Goal: Task Accomplishment & Management: Use online tool/utility

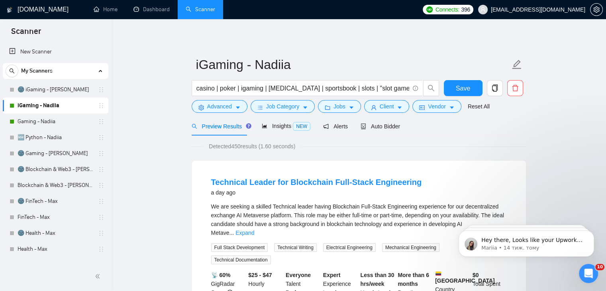
click at [20, 10] on h1 "[DOMAIN_NAME]" at bounding box center [43, 9] width 51 height 19
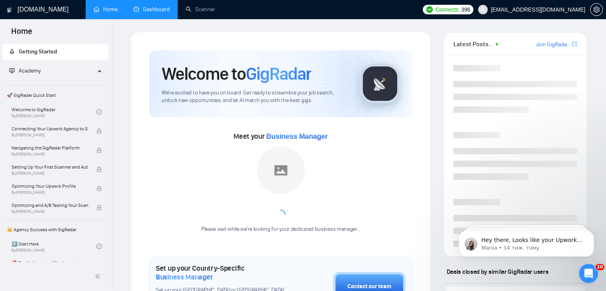
click at [156, 6] on link "Dashboard" at bounding box center [152, 9] width 36 height 7
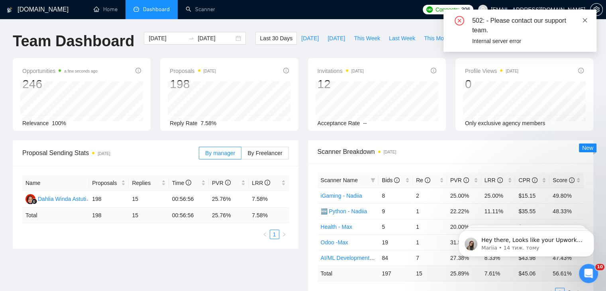
click at [585, 20] on icon "close" at bounding box center [585, 20] width 4 height 4
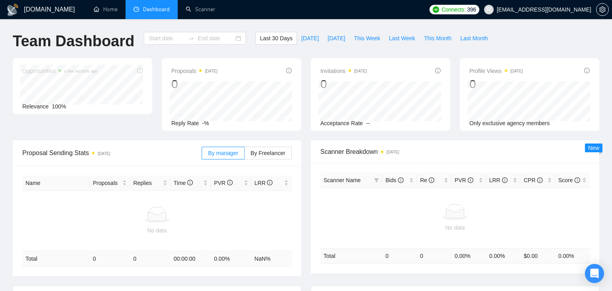
type input "[DATE]"
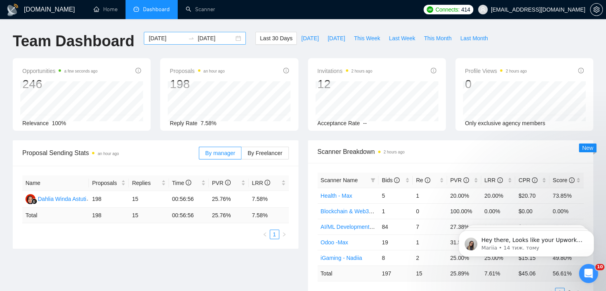
click at [231, 38] on div "[DATE] [DATE]" at bounding box center [195, 38] width 102 height 13
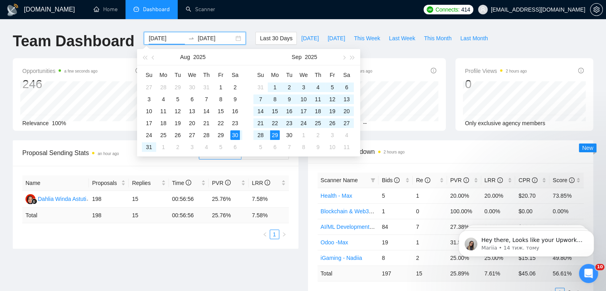
click at [231, 38] on div "[DATE] [DATE]" at bounding box center [195, 38] width 102 height 13
click at [256, 32] on button "Last 30 Days" at bounding box center [276, 38] width 41 height 13
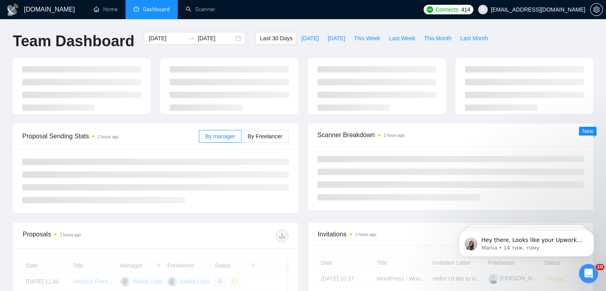
click at [256, 22] on div "[DOMAIN_NAME] Home Dashboard Scanner Connects: 414 [EMAIL_ADDRESS][DOMAIN_NAME]…" at bounding box center [303, 269] width 606 height 538
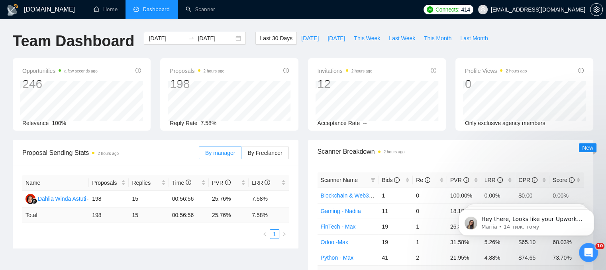
click at [186, 13] on link "Scanner" at bounding box center [201, 9] width 30 height 7
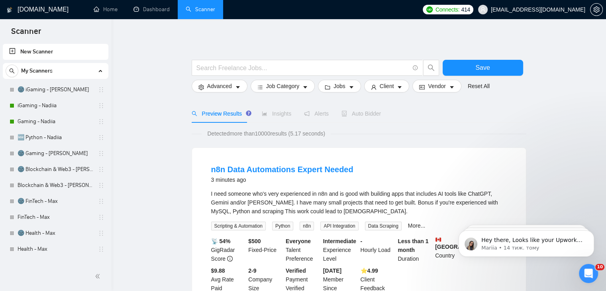
click at [94, 71] on div "My Scanners" at bounding box center [56, 71] width 100 height 16
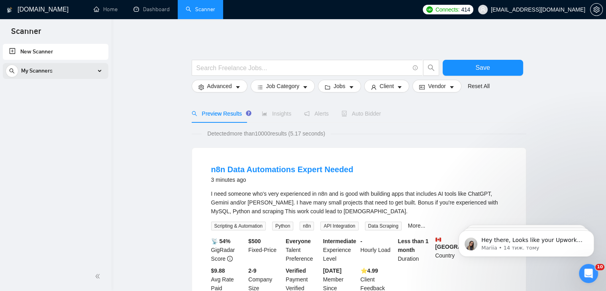
click at [100, 70] on icon at bounding box center [100, 71] width 0 height 4
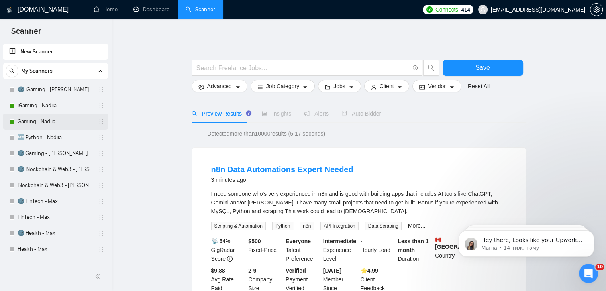
click at [45, 119] on link "Gaming - Nadiia" at bounding box center [56, 122] width 76 height 16
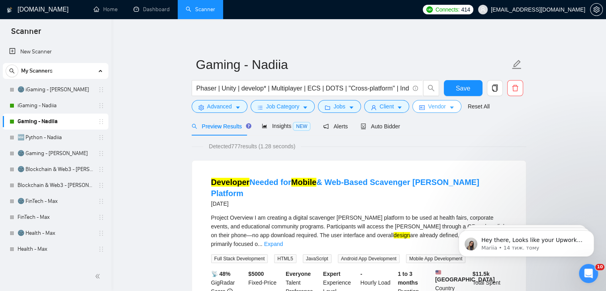
click at [452, 106] on button "Vendor" at bounding box center [437, 106] width 49 height 13
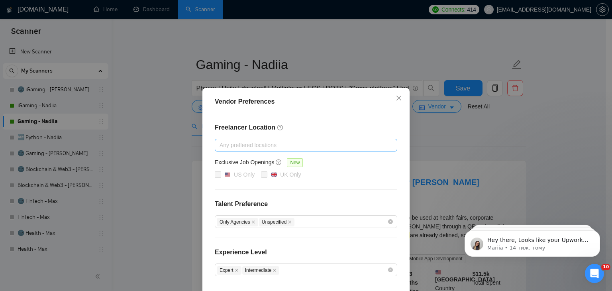
scroll to position [77, 0]
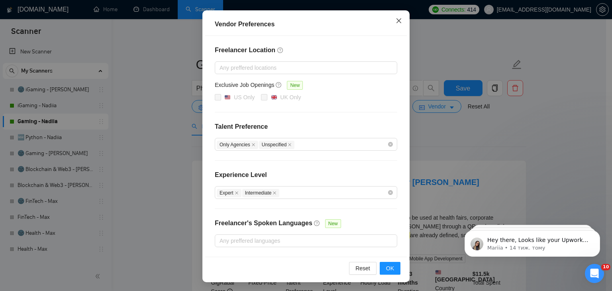
click at [395, 25] on span "Close" at bounding box center [399, 21] width 22 height 22
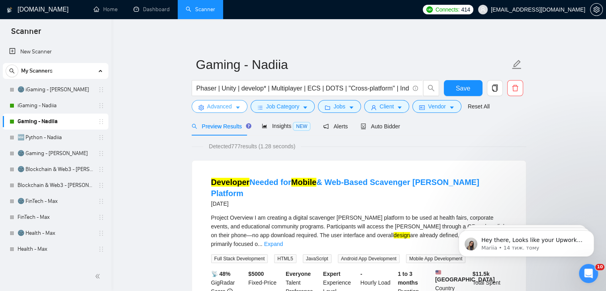
click at [240, 107] on button "Advanced" at bounding box center [220, 106] width 56 height 13
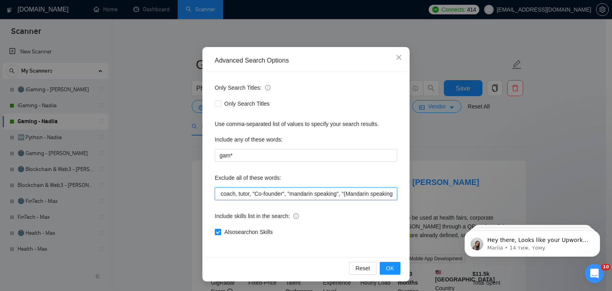
scroll to position [0, 1248]
drag, startPoint x: 376, startPoint y: 194, endPoint x: 408, endPoint y: 191, distance: 32.1
click at [408, 191] on div "Advanced Search Options Only Search Titles: Only Search Titles Use comma-separa…" at bounding box center [306, 145] width 612 height 291
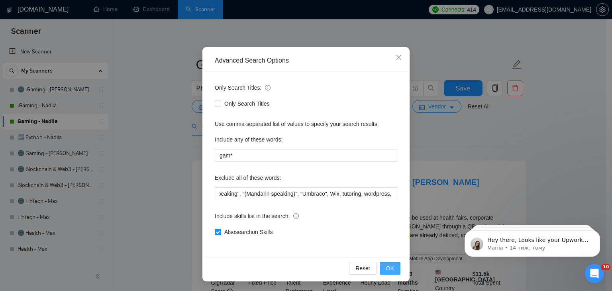
click at [393, 268] on button "OK" at bounding box center [390, 268] width 21 height 13
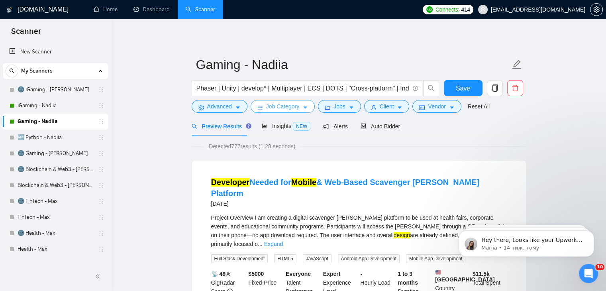
click at [303, 105] on span "caret-down" at bounding box center [306, 107] width 6 height 6
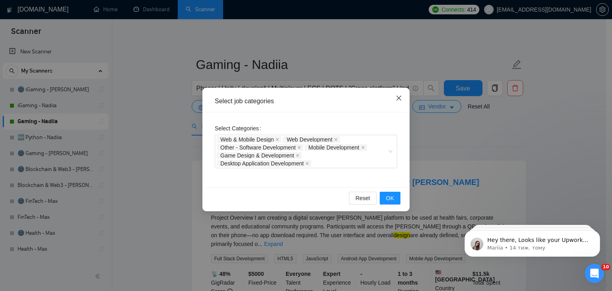
click at [399, 98] on icon "close" at bounding box center [399, 98] width 6 height 6
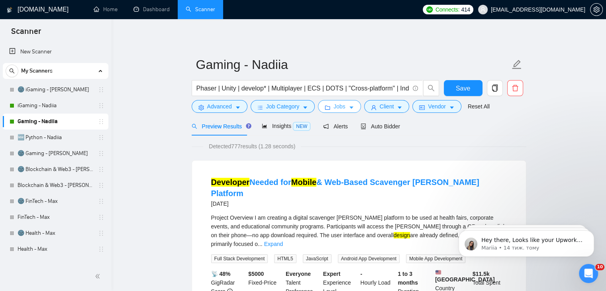
click at [352, 104] on button "Jobs" at bounding box center [339, 106] width 43 height 13
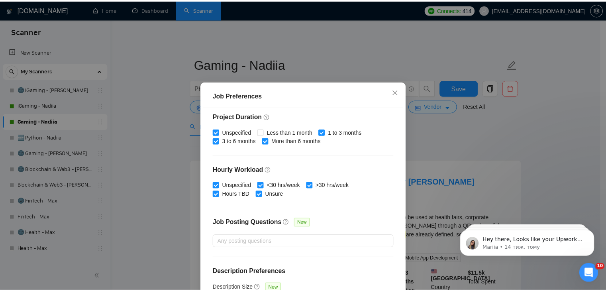
scroll to position [246, 0]
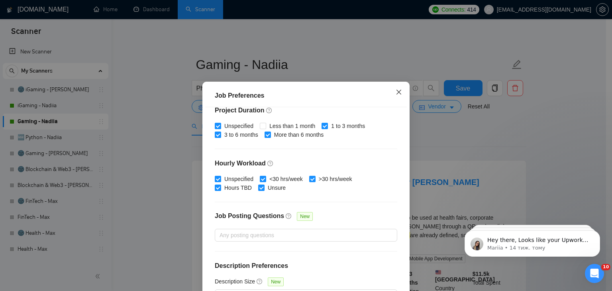
click at [401, 90] on span "Close" at bounding box center [399, 93] width 22 height 22
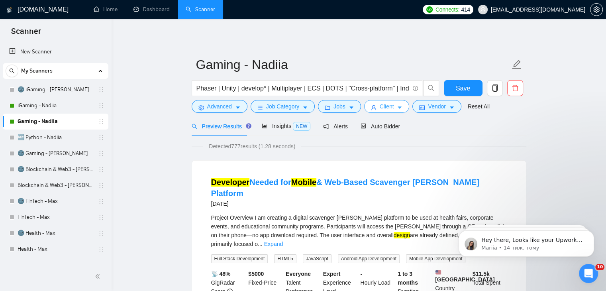
click at [382, 106] on span "Client" at bounding box center [387, 106] width 14 height 9
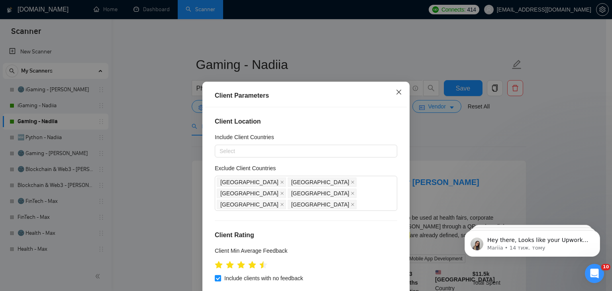
click at [400, 90] on span "Close" at bounding box center [399, 93] width 22 height 22
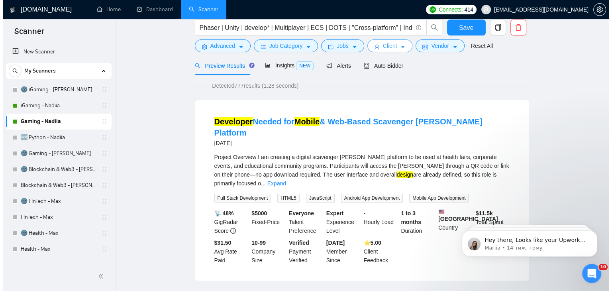
scroll to position [0, 0]
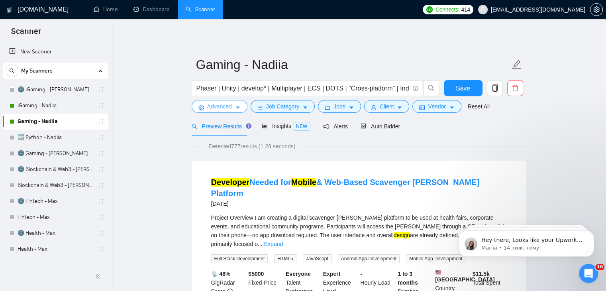
click at [237, 106] on icon "caret-down" at bounding box center [238, 108] width 6 height 6
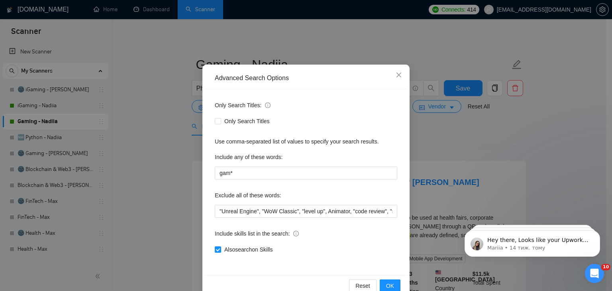
scroll to position [41, 0]
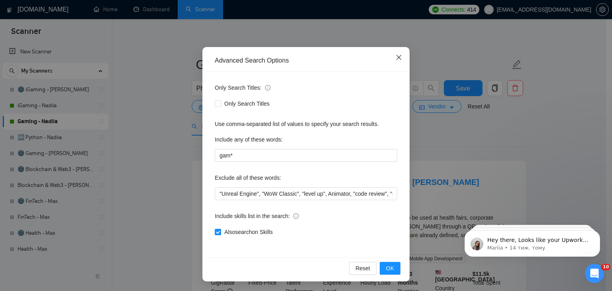
click at [401, 54] on span "Close" at bounding box center [399, 58] width 22 height 22
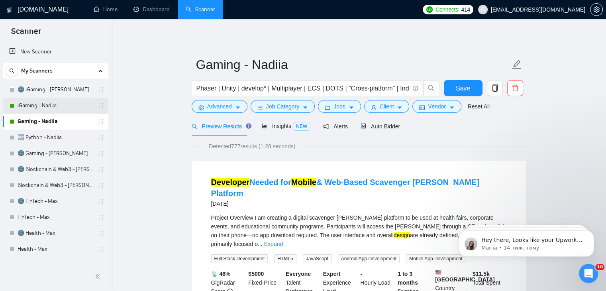
click at [45, 103] on link "iGaming - Nadiia" at bounding box center [56, 106] width 76 height 16
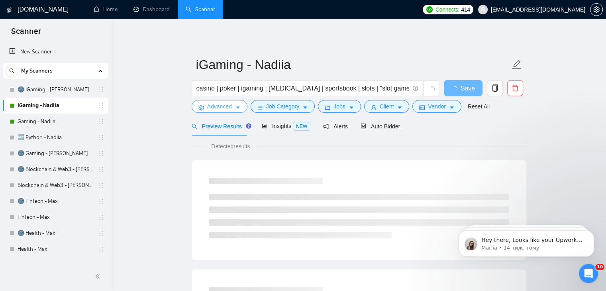
click at [233, 106] on button "Advanced" at bounding box center [220, 106] width 56 height 13
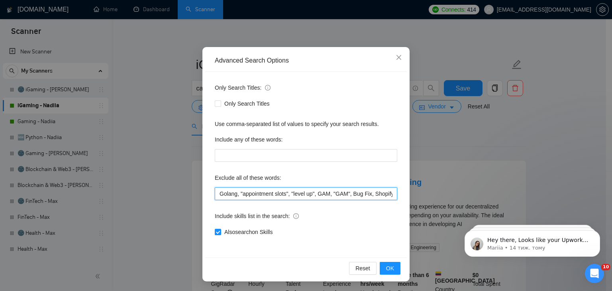
drag, startPoint x: 217, startPoint y: 192, endPoint x: 130, endPoint y: 189, distance: 87.0
click at [126, 189] on div "Advanced Search Options Only Search Titles: Only Search Titles Use comma-separa…" at bounding box center [306, 145] width 612 height 291
click at [291, 193] on input "Golang, "appointment slots", "level up", GAM, "GAM", Bug Fix, Shopify, "code re…" at bounding box center [306, 193] width 183 height 13
drag, startPoint x: 357, startPoint y: 194, endPoint x: 391, endPoint y: 192, distance: 33.6
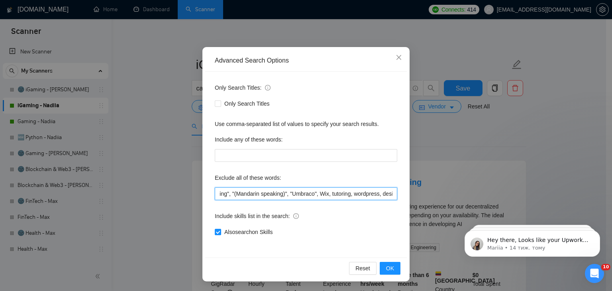
click at [391, 192] on input "Golang, "appointment slots", "level up", GAM, "GAM", Bug Fix, Shopify, "code re…" at bounding box center [306, 193] width 183 height 13
click at [258, 195] on input "Golang, "appointment slots", "level up", GAM, "GAM", Bug Fix, Shopify, "code re…" at bounding box center [306, 193] width 183 height 13
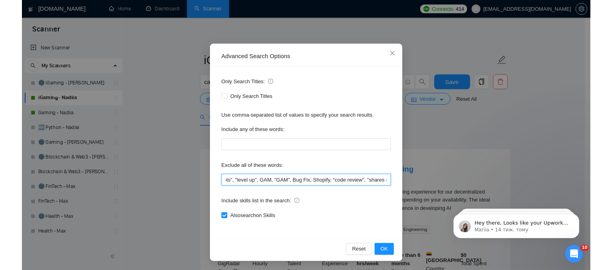
scroll to position [0, 0]
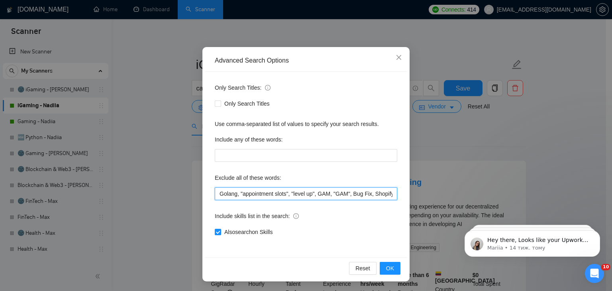
drag, startPoint x: 236, startPoint y: 192, endPoint x: 206, endPoint y: 192, distance: 30.3
click at [206, 192] on div "Only Search Titles: Only Search Titles Use comma-separated list of values to sp…" at bounding box center [306, 165] width 202 height 186
click at [344, 191] on input "Golang, "appointment slots", "level up", GAM, "GAM", Bug Fix, Shopify, "code re…" at bounding box center [306, 193] width 183 height 13
drag, startPoint x: 315, startPoint y: 193, endPoint x: 330, endPoint y: 196, distance: 15.7
click at [330, 196] on input "Golang, "appointment slots", "level up", GAM, "GAM", Bug Fix, Shopify, "code re…" at bounding box center [306, 193] width 183 height 13
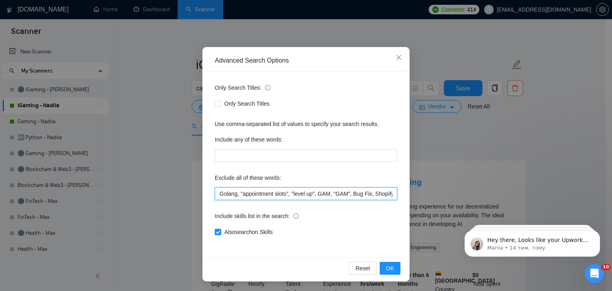
click at [348, 196] on input "Golang, "appointment slots", "level up", GAM, "GAM", Bug Fix, Shopify, "code re…" at bounding box center [306, 193] width 183 height 13
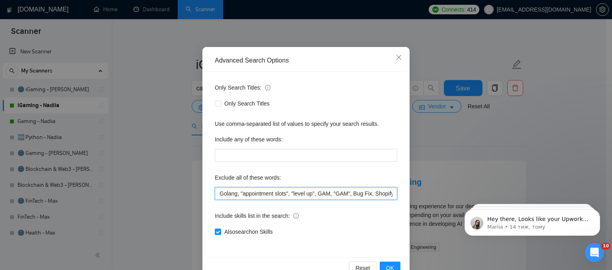
drag, startPoint x: 319, startPoint y: 194, endPoint x: 327, endPoint y: 194, distance: 8.0
click at [327, 194] on input "Golang, "appointment slots", "level up", GAM, "GAM", Bug Fix, Shopify, "code re…" at bounding box center [306, 193] width 183 height 13
drag, startPoint x: 330, startPoint y: 191, endPoint x: 347, endPoint y: 193, distance: 16.9
click at [347, 193] on input "Golang, "appointment slots", "level up", GAM, "GAM", Bug Fix, Shopify, "code re…" at bounding box center [306, 193] width 183 height 13
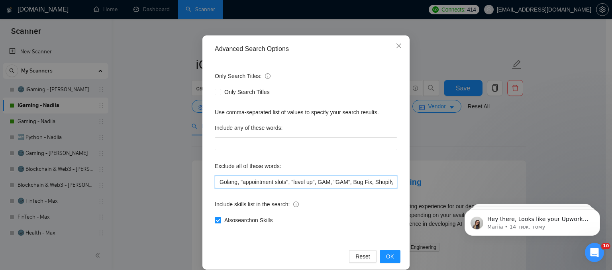
scroll to position [61, 0]
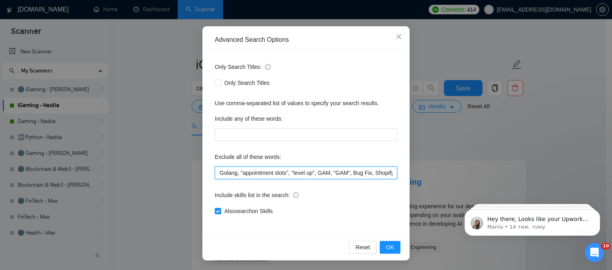
drag, startPoint x: 354, startPoint y: 172, endPoint x: 380, endPoint y: 174, distance: 25.6
click at [380, 174] on input "Golang, "appointment slots", "level up", GAM, "GAM", Bug Fix, Shopify, "code re…" at bounding box center [306, 173] width 183 height 13
click at [365, 177] on input "Golang, "appointment slots", "level up", GAM, "GAM", Bug Fix, Shopify, "code re…" at bounding box center [306, 173] width 183 height 13
click at [352, 173] on input "Golang, "appointment slots", "level up", GAM, "GAM", Bug Fix, Shopify, "code re…" at bounding box center [306, 173] width 183 height 13
drag, startPoint x: 349, startPoint y: 173, endPoint x: 365, endPoint y: 173, distance: 15.9
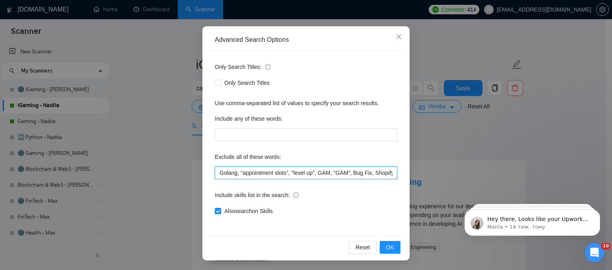
click at [365, 173] on input "Golang, "appointment slots", "level up", GAM, "GAM", Bug Fix, Shopify, "code re…" at bounding box center [306, 173] width 183 height 13
click at [346, 174] on input "Golang, "appointment slots", "level up", GAM, "GAM", Bug Fix, Shopify, "code re…" at bounding box center [306, 173] width 183 height 13
drag, startPoint x: 349, startPoint y: 173, endPoint x: 368, endPoint y: 174, distance: 18.4
click at [368, 174] on input "Golang, "appointment slots", "level up", GAM, "GAM", Bug Fix, Shopify, "code re…" at bounding box center [306, 173] width 183 height 13
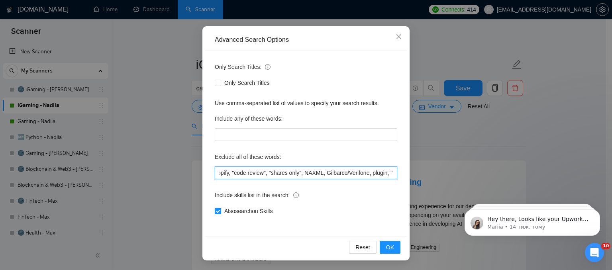
scroll to position [0, 176]
drag, startPoint x: 367, startPoint y: 173, endPoint x: 378, endPoint y: 176, distance: 11.7
click at [378, 176] on input "Golang, "appointment slots", "level up", GAM, "GAM", Bug Fix, Shopify, "code re…" at bounding box center [306, 173] width 183 height 13
click at [329, 176] on input "Golang, "appointment slots", "level up", GAM, "GAM", Bug Fix, Shopify, "code re…" at bounding box center [306, 173] width 183 height 13
drag, startPoint x: 309, startPoint y: 174, endPoint x: 350, endPoint y: 176, distance: 41.9
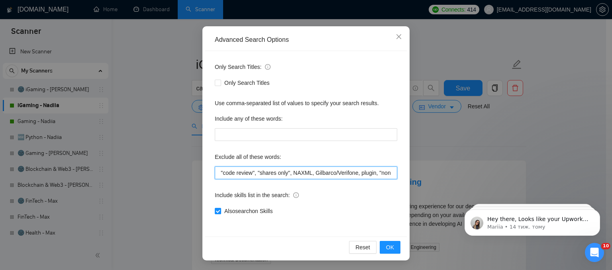
click at [350, 176] on input "Golang, "appointment slots", "level up", GAM, "GAM", Bug Fix, Shopify, "code re…" at bounding box center [306, 173] width 183 height 13
click at [350, 175] on input "Golang, "appointment slots", "level up", GAM, "GAM", Bug Fix, Shopify, "code re…" at bounding box center [306, 173] width 183 height 13
type input "Golang, "appointment slots", "level up", GAM, "GAM", Bug Fix, Shopify, "code re…"
click at [349, 182] on div "Only Search Titles: Only Search Titles Use comma-separated list of values to sp…" at bounding box center [306, 144] width 202 height 186
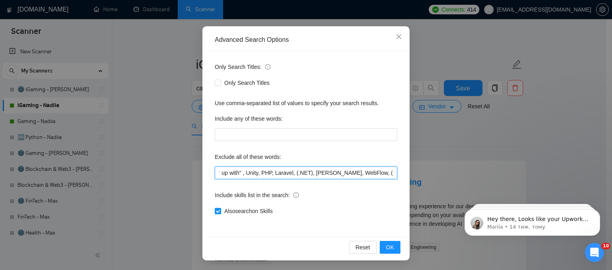
drag, startPoint x: 341, startPoint y: 173, endPoint x: 386, endPoint y: 170, distance: 44.7
click at [386, 170] on input "Golang, "appointment slots", "level up", GAM, "GAM", Bug Fix, Shopify, "code re…" at bounding box center [306, 173] width 183 height 13
click at [352, 171] on input "Golang, "appointment slots", "level up", GAM, "GAM", Bug Fix, Shopify, "code re…" at bounding box center [306, 173] width 183 height 13
drag, startPoint x: 343, startPoint y: 174, endPoint x: 389, endPoint y: 171, distance: 46.8
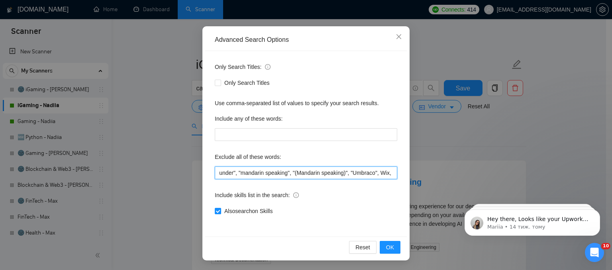
click at [391, 172] on input "Golang, "appointment slots", "level up", GAM, "GAM", Bug Fix, Shopify, "code re…" at bounding box center [306, 173] width 183 height 13
click at [397, 37] on icon "close" at bounding box center [399, 36] width 6 height 6
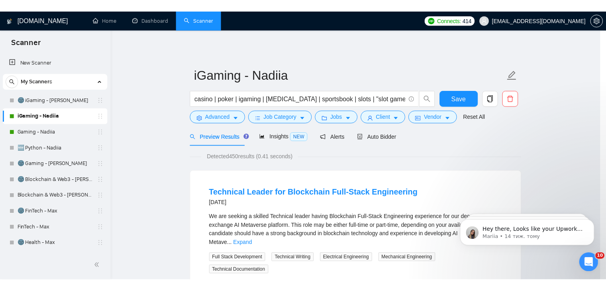
scroll to position [22, 0]
